Goal: Information Seeking & Learning: Learn about a topic

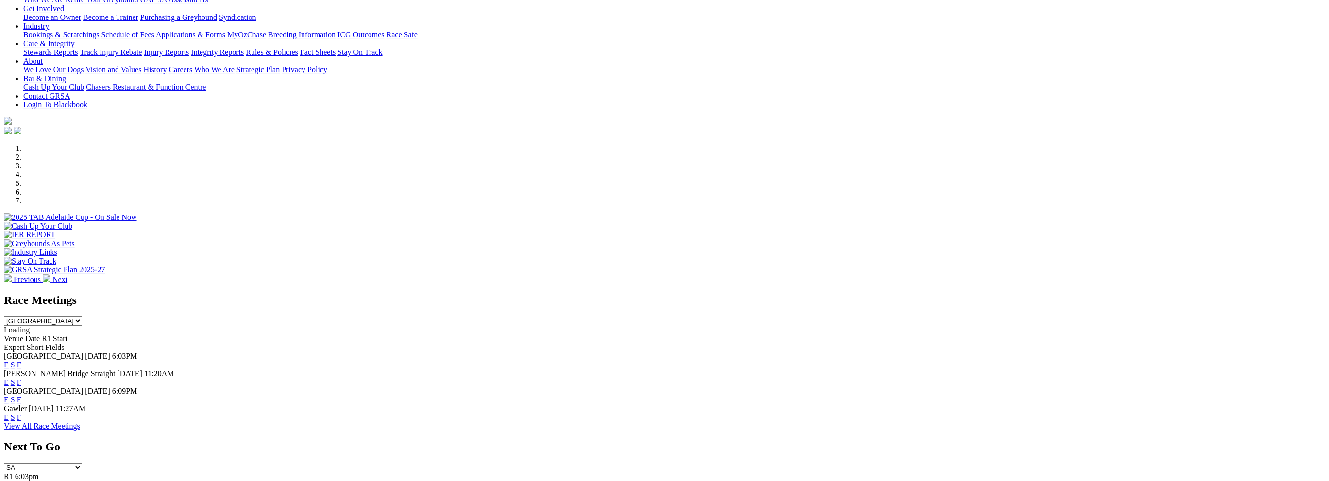
scroll to position [194, 0]
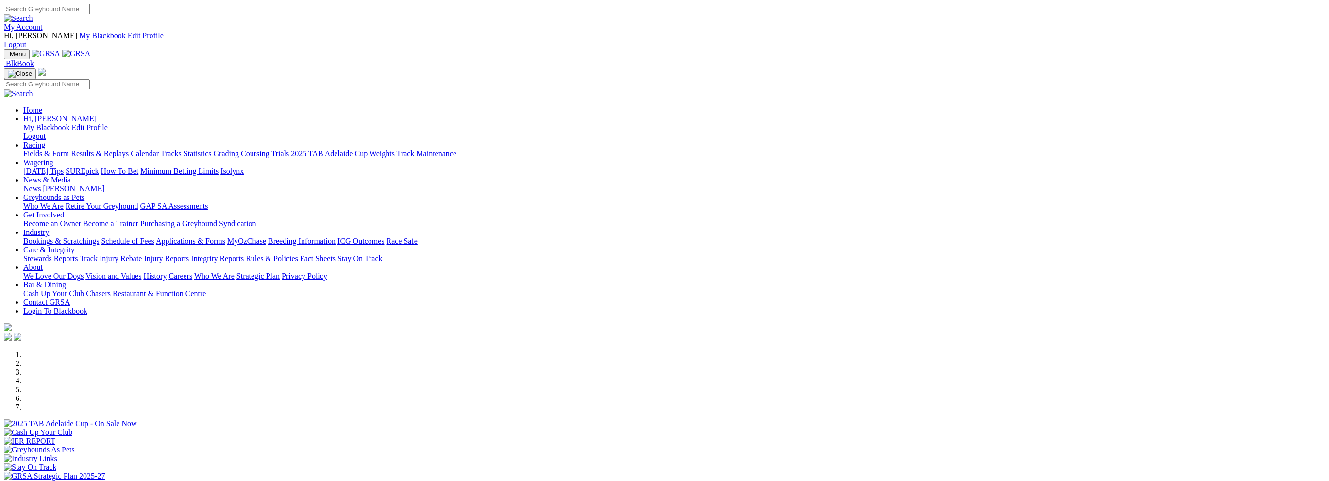
scroll to position [194, 0]
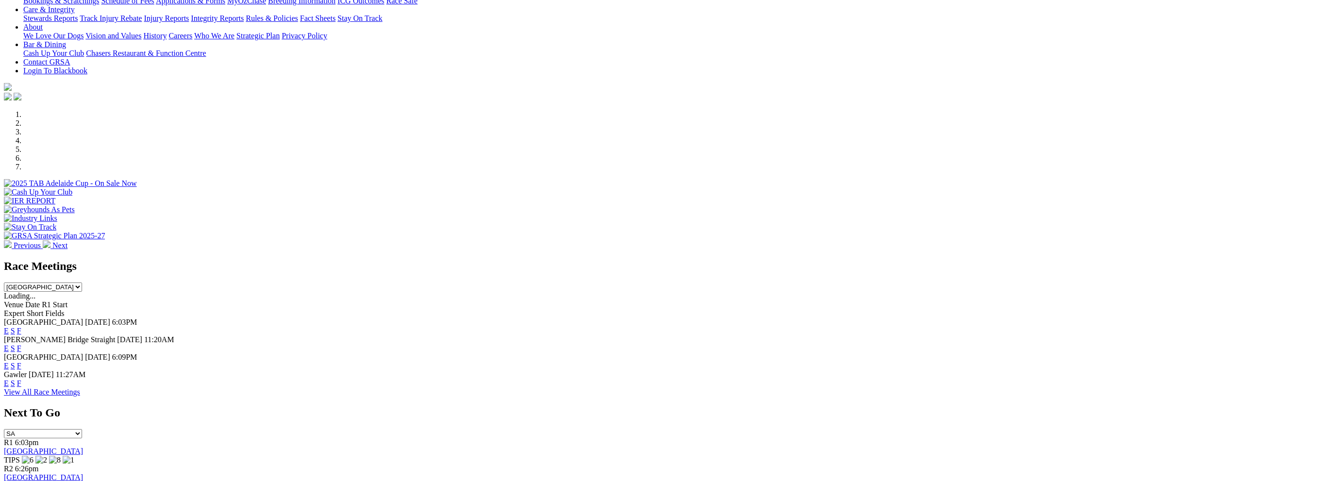
scroll to position [243, 0]
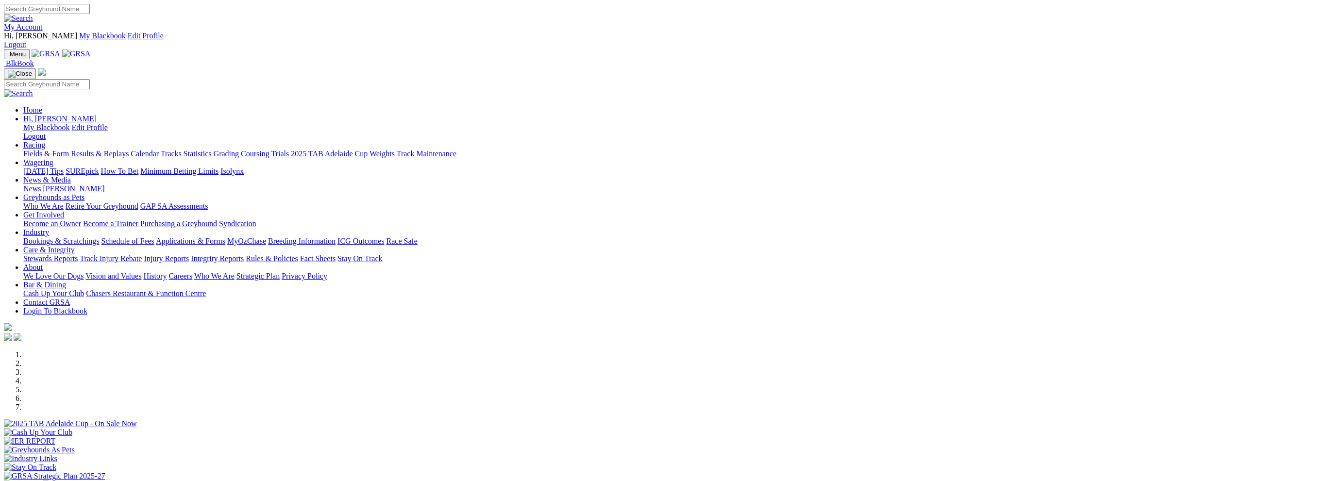
click at [45, 141] on link "Racing" at bounding box center [34, 145] width 22 height 8
click at [69, 150] on link "Fields & Form" at bounding box center [46, 154] width 46 height 8
